Goal: Task Accomplishment & Management: Manage account settings

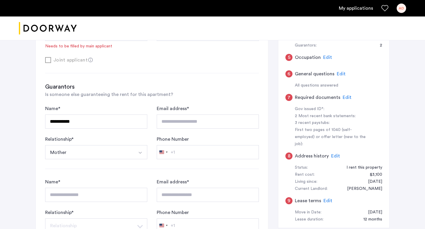
scroll to position [190, 0]
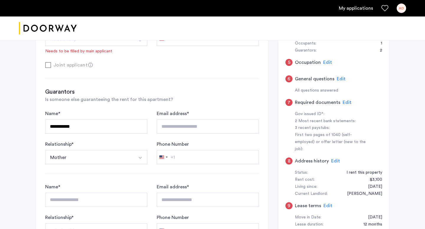
click at [339, 78] on span "Edit" at bounding box center [340, 79] width 9 height 5
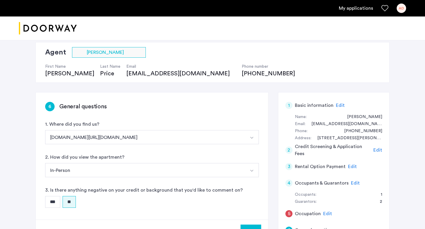
scroll to position [37, 0]
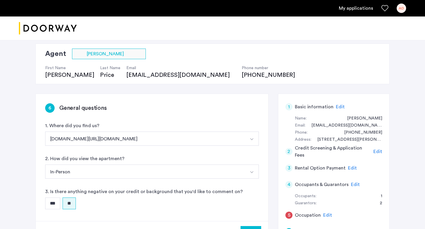
click at [399, 9] on div "AD" at bounding box center [400, 8] width 9 height 9
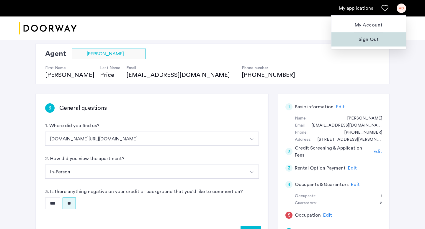
click at [366, 41] on span "Sign Out" at bounding box center [368, 39] width 65 height 7
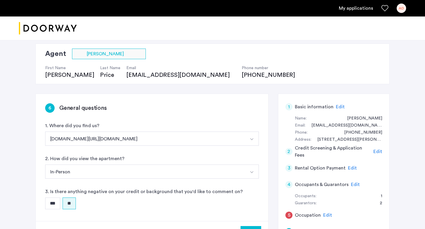
scroll to position [0, 0]
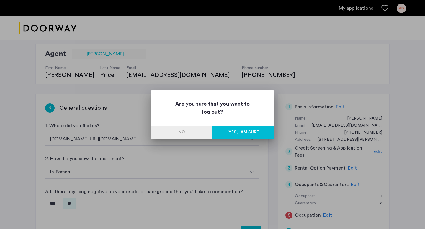
click at [237, 134] on button "Yes, I am sure" at bounding box center [243, 132] width 62 height 13
